Goal: Navigation & Orientation: Go to known website

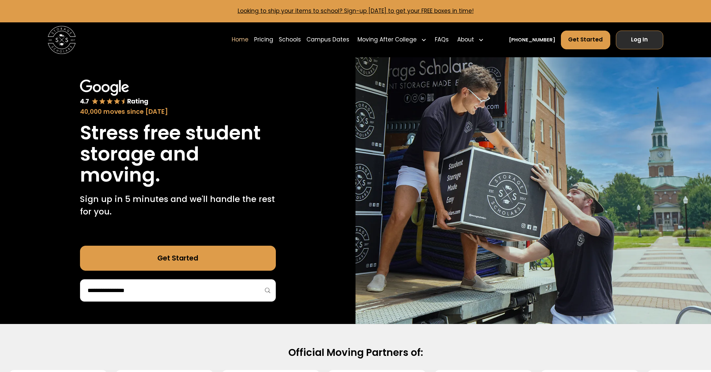
click at [642, 38] on link "Log In" at bounding box center [640, 40] width 48 height 19
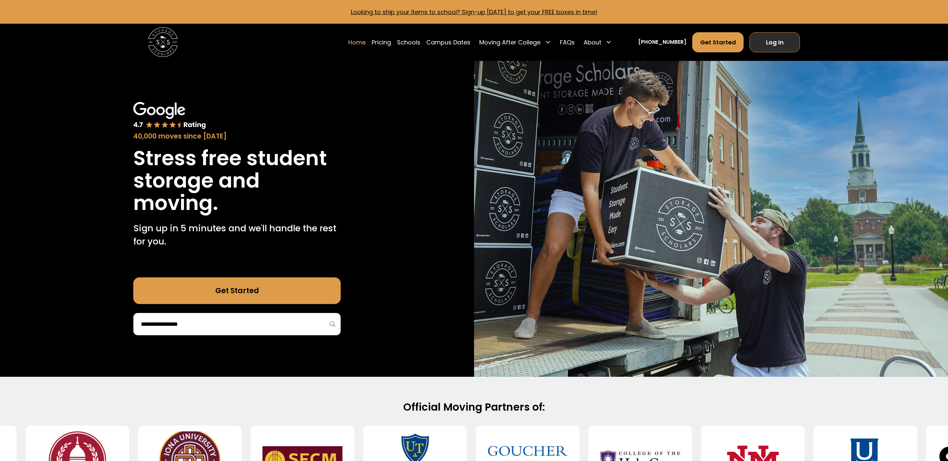
click at [777, 48] on link "Log In" at bounding box center [775, 42] width 50 height 20
